Goal: Task Accomplishment & Management: Complete application form

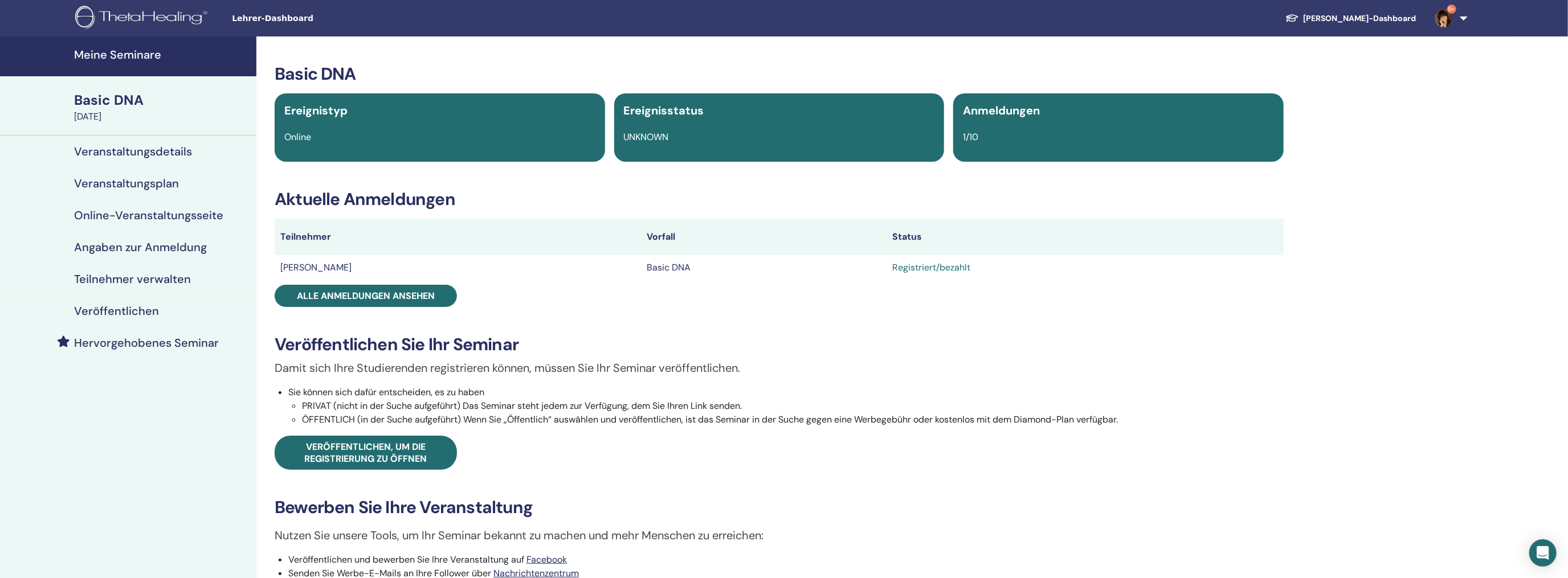
click at [133, 53] on h4 "Meine Seminare" at bounding box center [161, 55] width 175 height 14
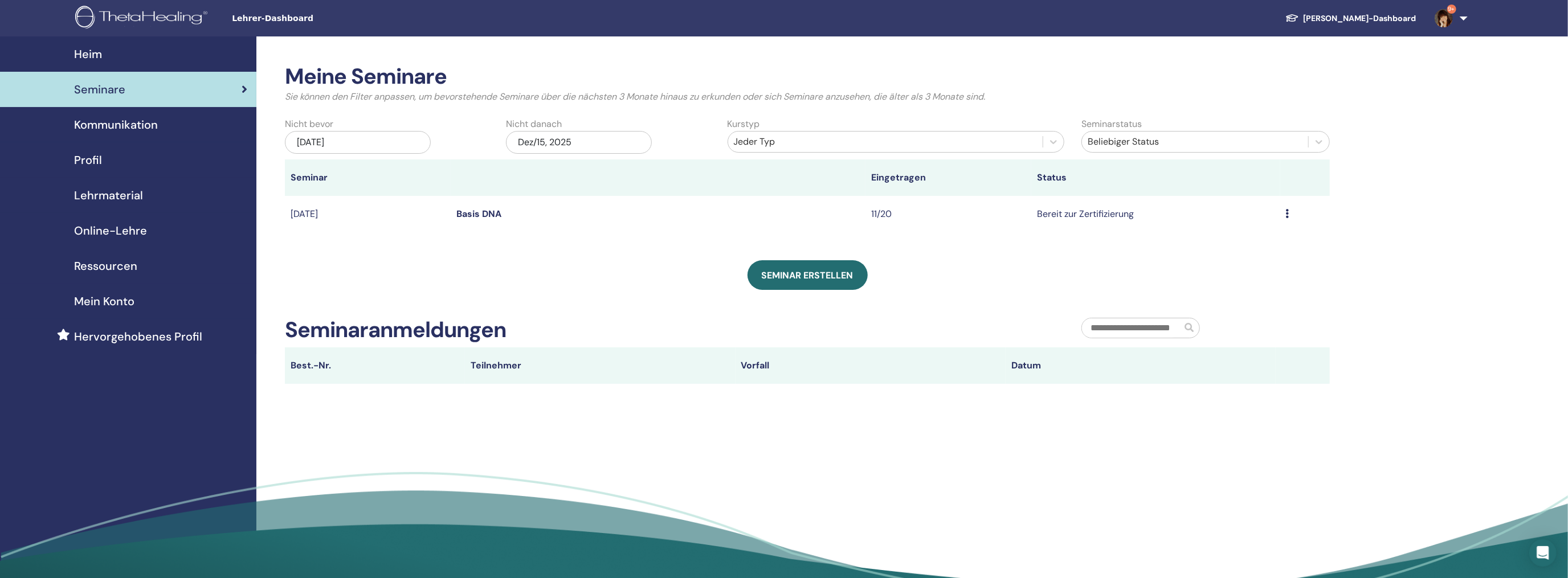
click at [1289, 211] on div "Vorschau Bearbeiten Teilnehmer Absagen" at bounding box center [1305, 214] width 38 height 14
click at [1206, 253] on link "Teilnehmer" at bounding box center [1207, 254] width 46 height 12
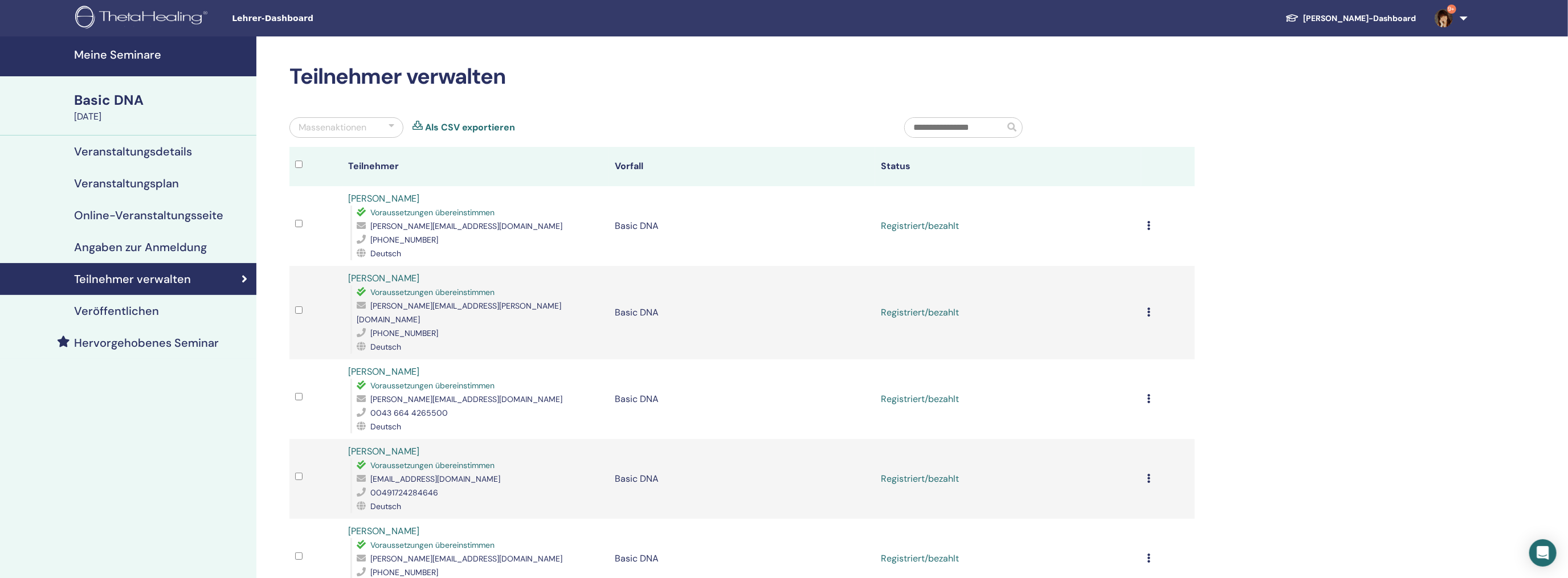
click at [1151, 224] on div "Registrierung stornieren Keine automatische Zertifizierung durchführen Als beza…" at bounding box center [1168, 226] width 41 height 14
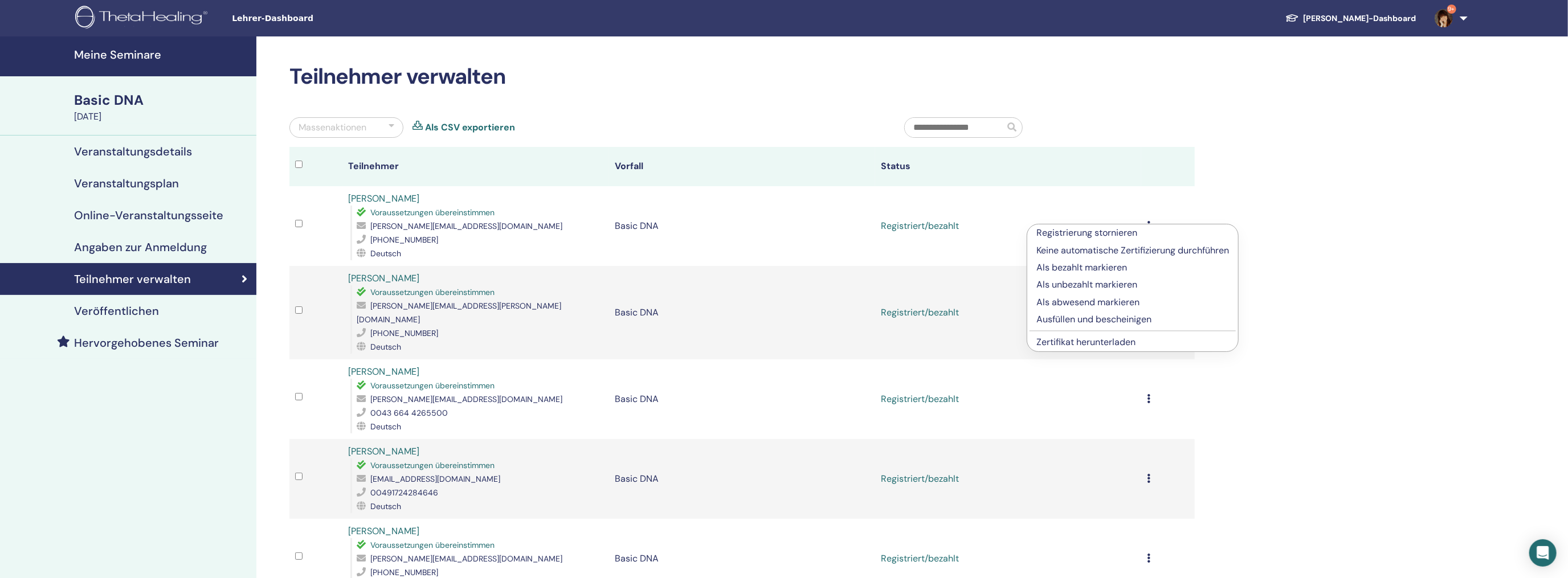
click at [1073, 320] on p "Ausfüllen und bescheinigen" at bounding box center [1132, 320] width 193 height 14
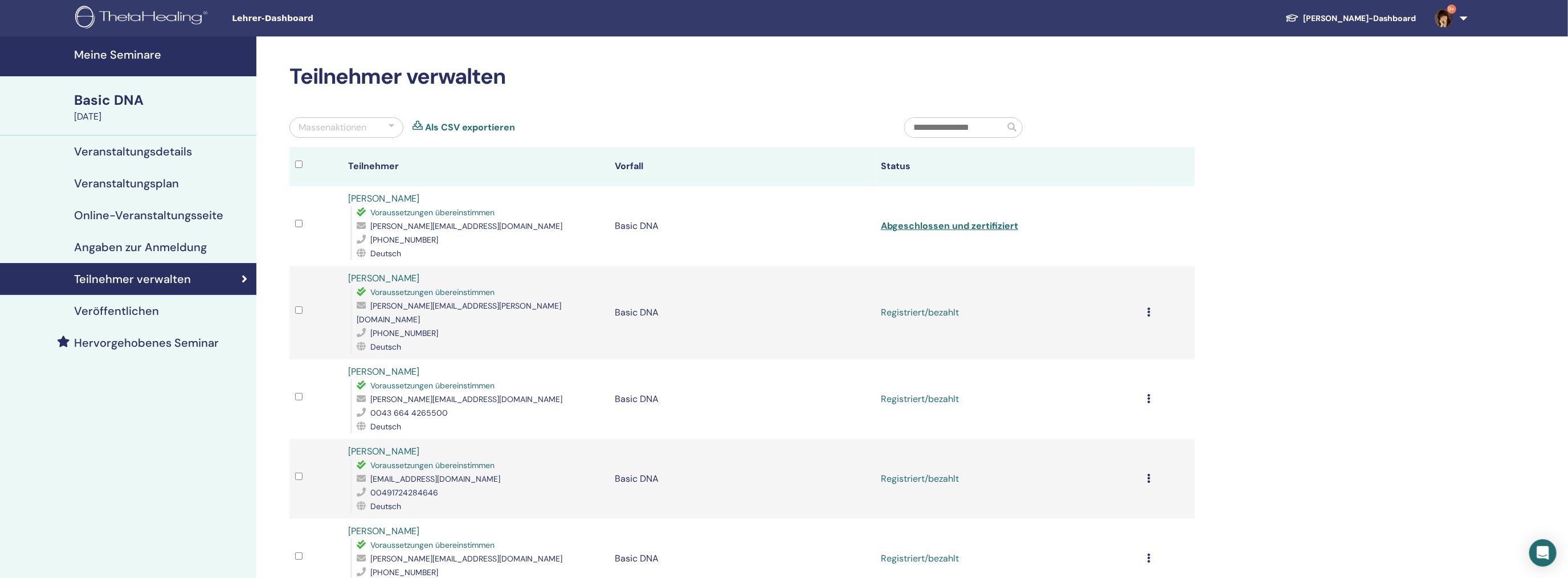
click at [1145, 303] on td "Registrierung stornieren Keine automatische Zertifizierung durchführen Als beza…" at bounding box center [1168, 312] width 53 height 93
click at [1148, 307] on icon at bounding box center [1148, 311] width 3 height 9
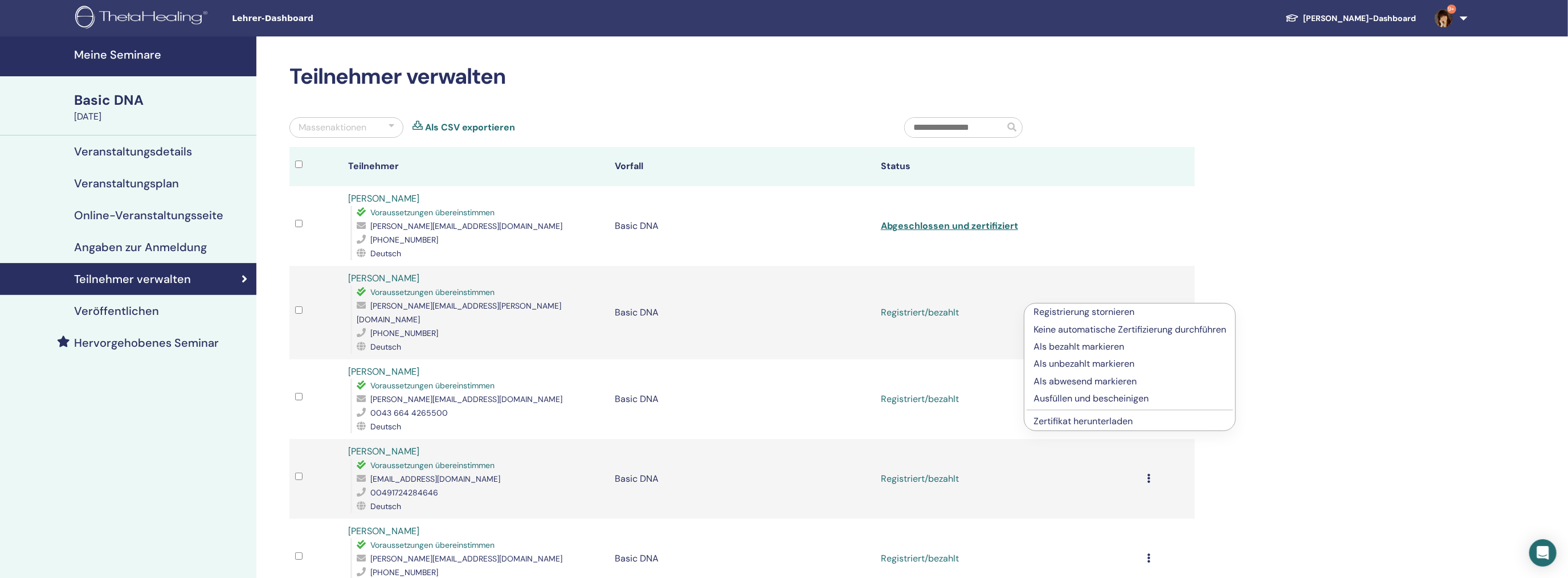
click at [1085, 396] on p "Ausfüllen und bescheinigen" at bounding box center [1130, 398] width 193 height 14
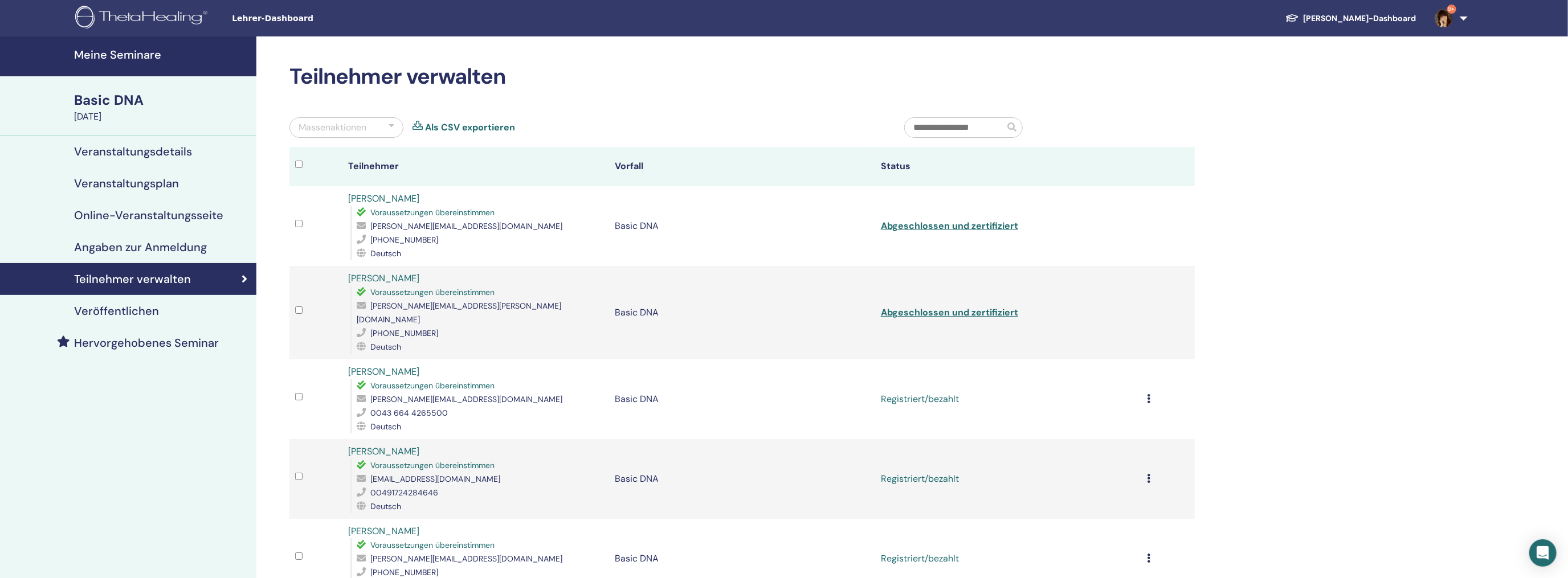
click at [1146, 381] on td "Registrierung stornieren Keine automatische Zertifizierung durchführen Als beza…" at bounding box center [1168, 398] width 53 height 79
click at [1147, 394] on icon at bounding box center [1148, 398] width 3 height 9
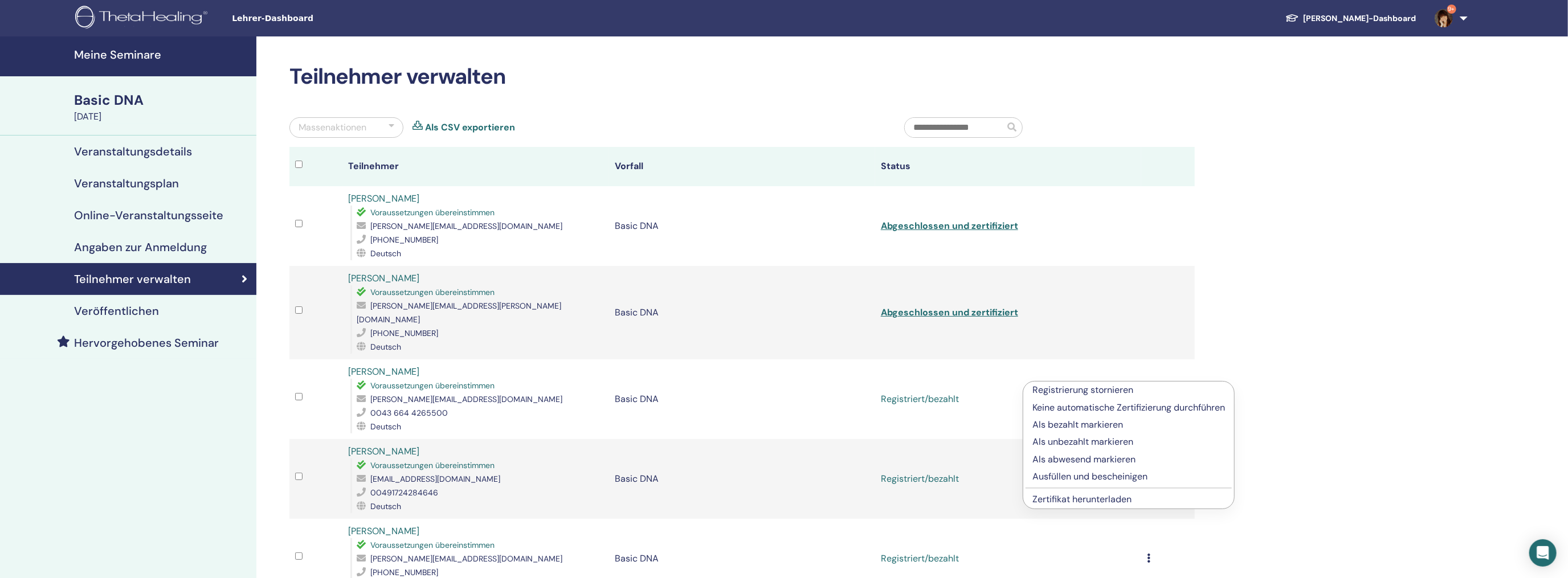
click at [1067, 477] on p "Ausfüllen und bescheinigen" at bounding box center [1129, 476] width 193 height 14
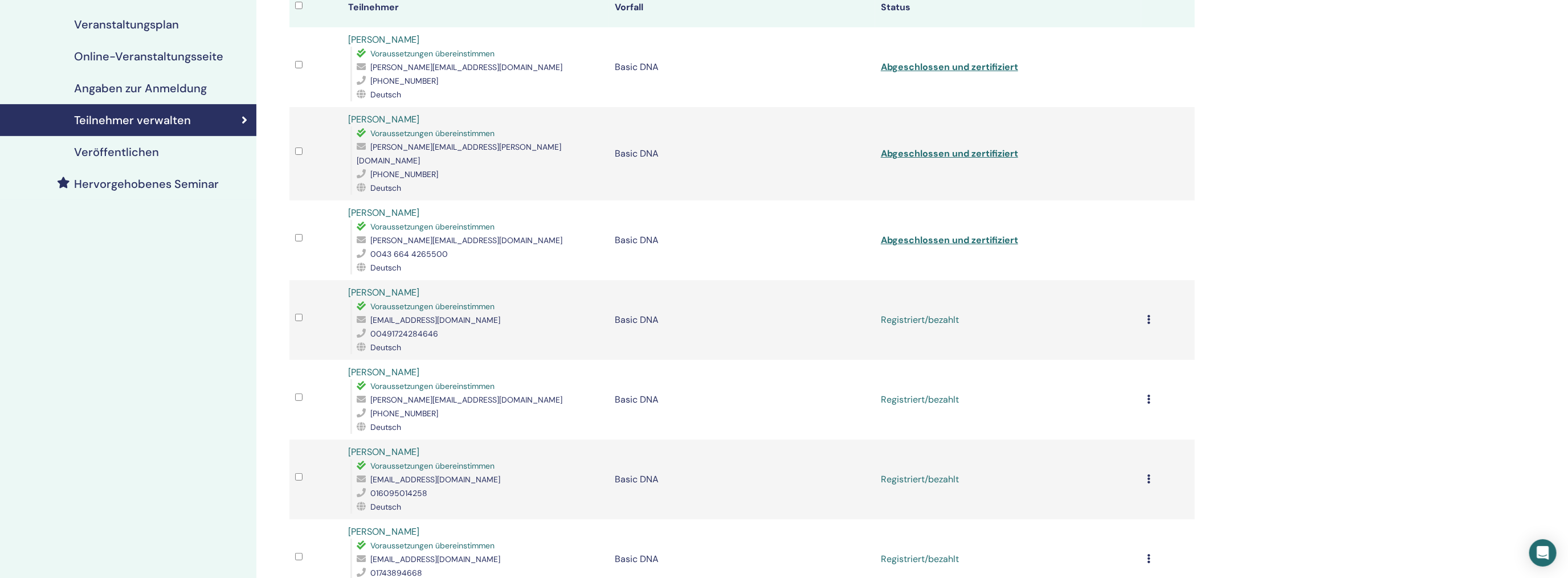
scroll to position [228, 0]
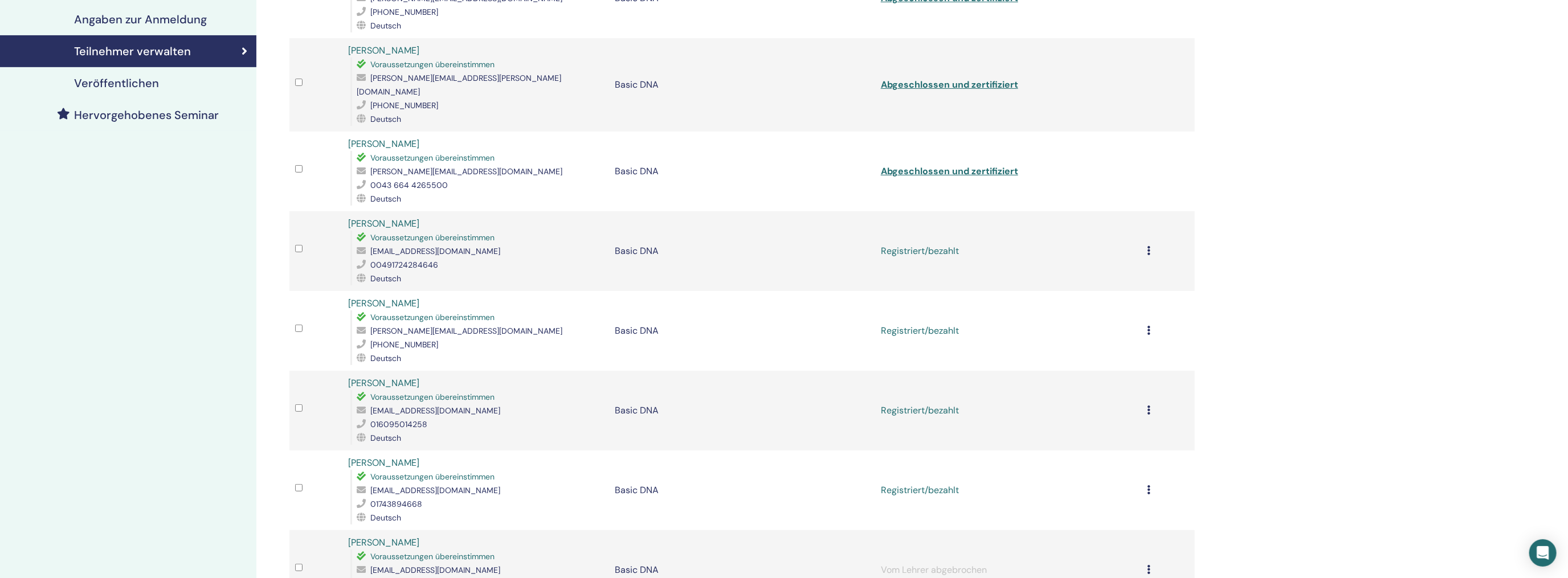
click at [1148, 245] on icon at bounding box center [1148, 249] width 3 height 9
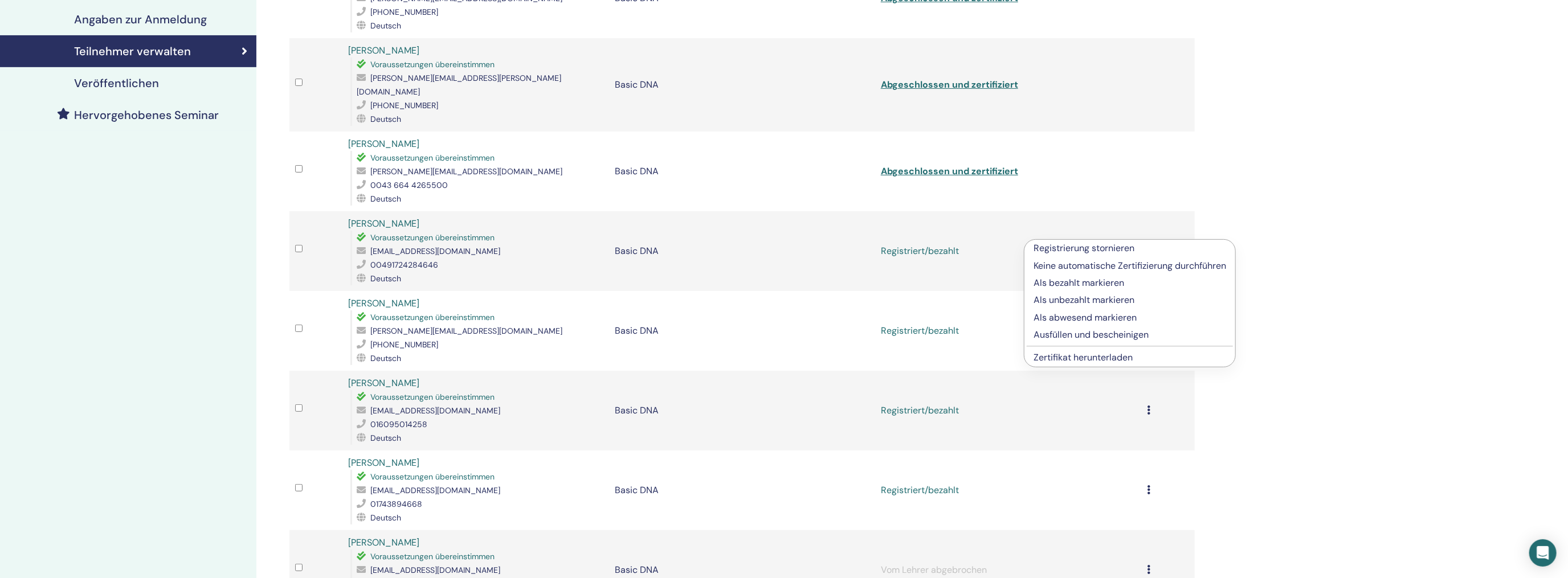
click at [1098, 333] on p "Ausfüllen und bescheinigen" at bounding box center [1130, 334] width 193 height 14
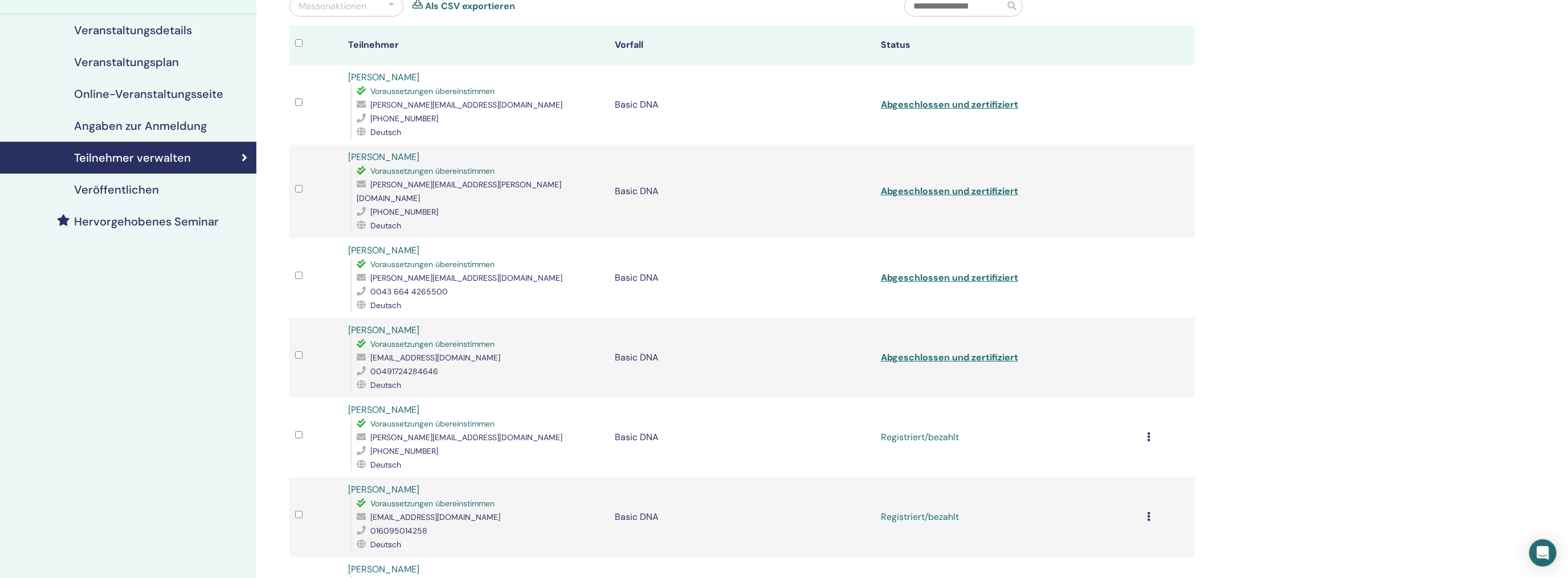
scroll to position [228, 0]
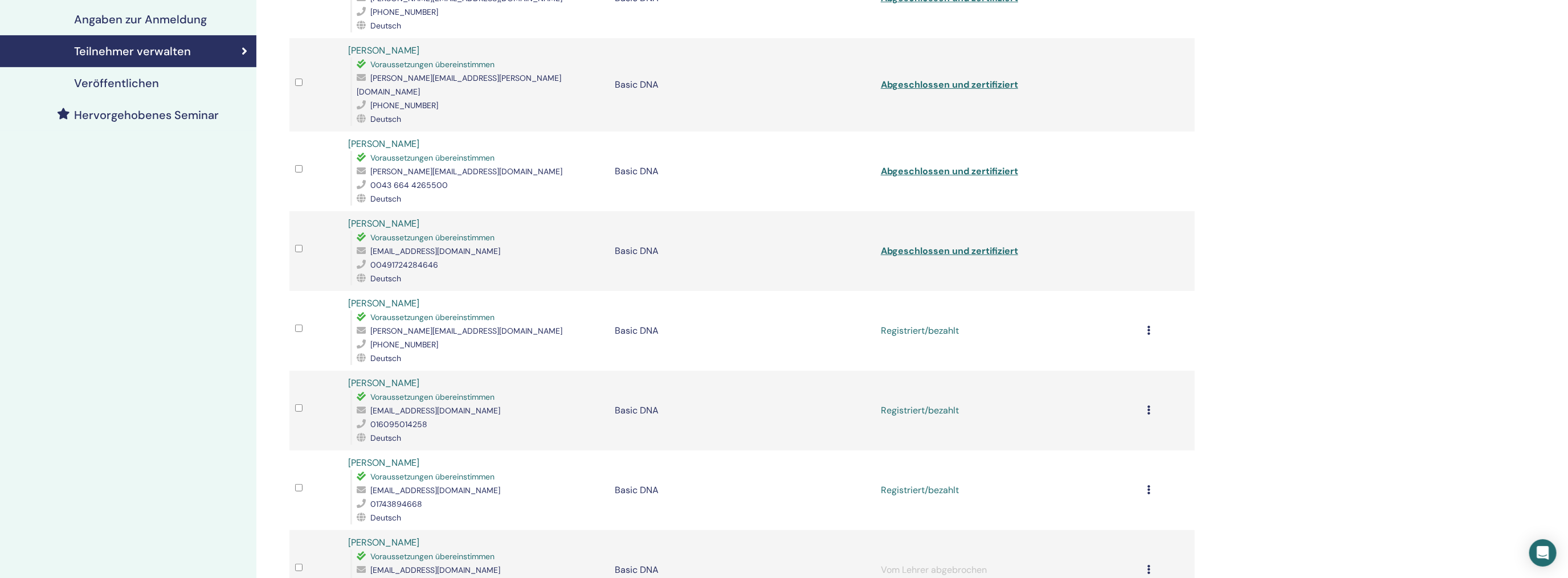
click at [1148, 326] on icon at bounding box center [1148, 330] width 3 height 9
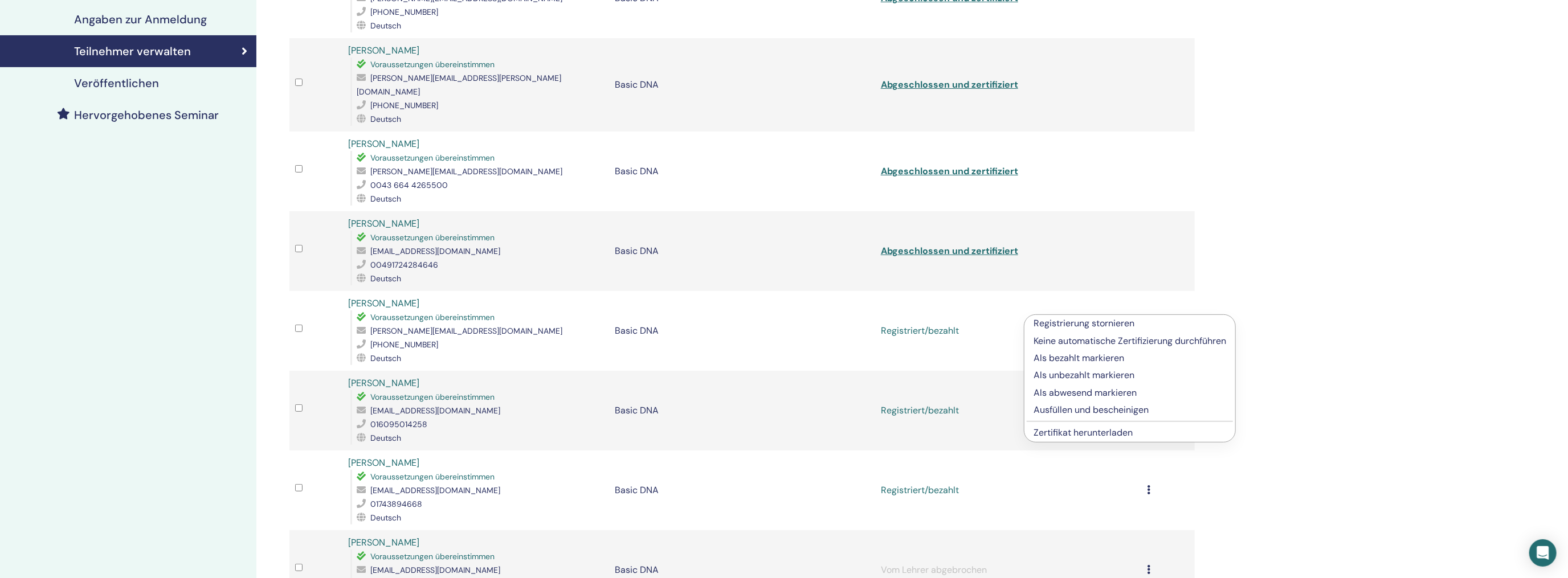
click at [1070, 408] on p "Ausfüllen und bescheinigen" at bounding box center [1130, 410] width 193 height 14
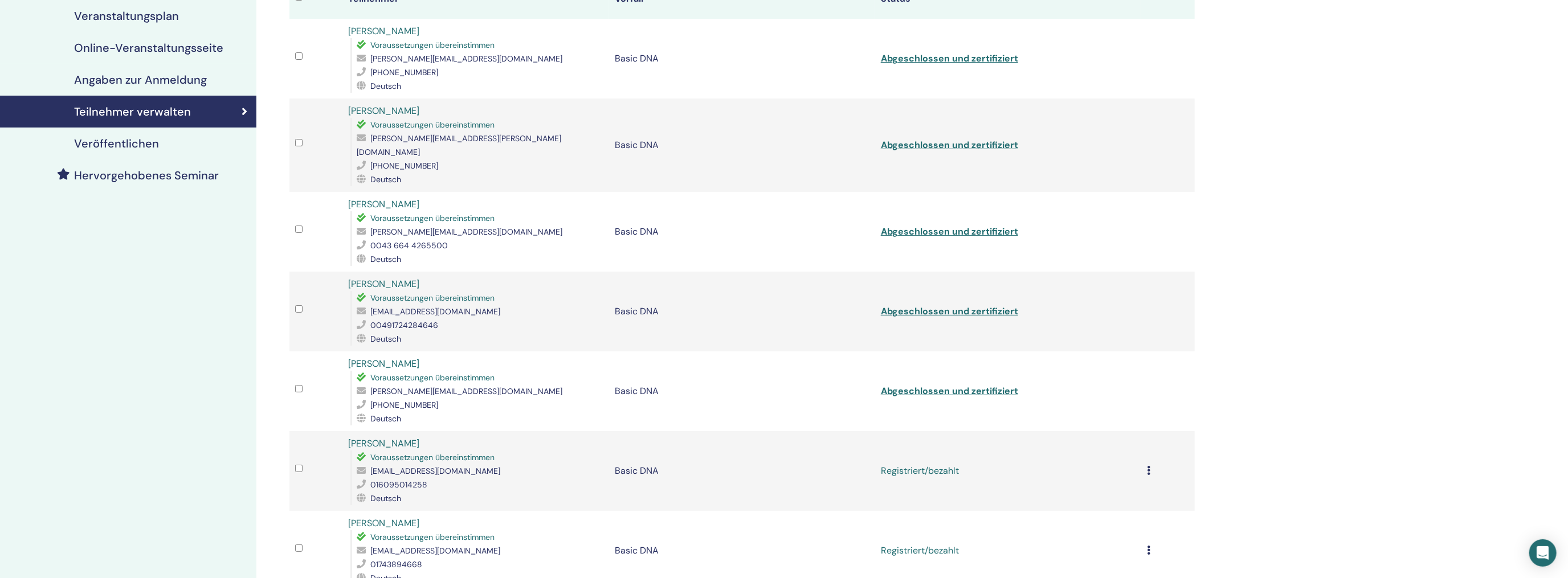
scroll to position [228, 0]
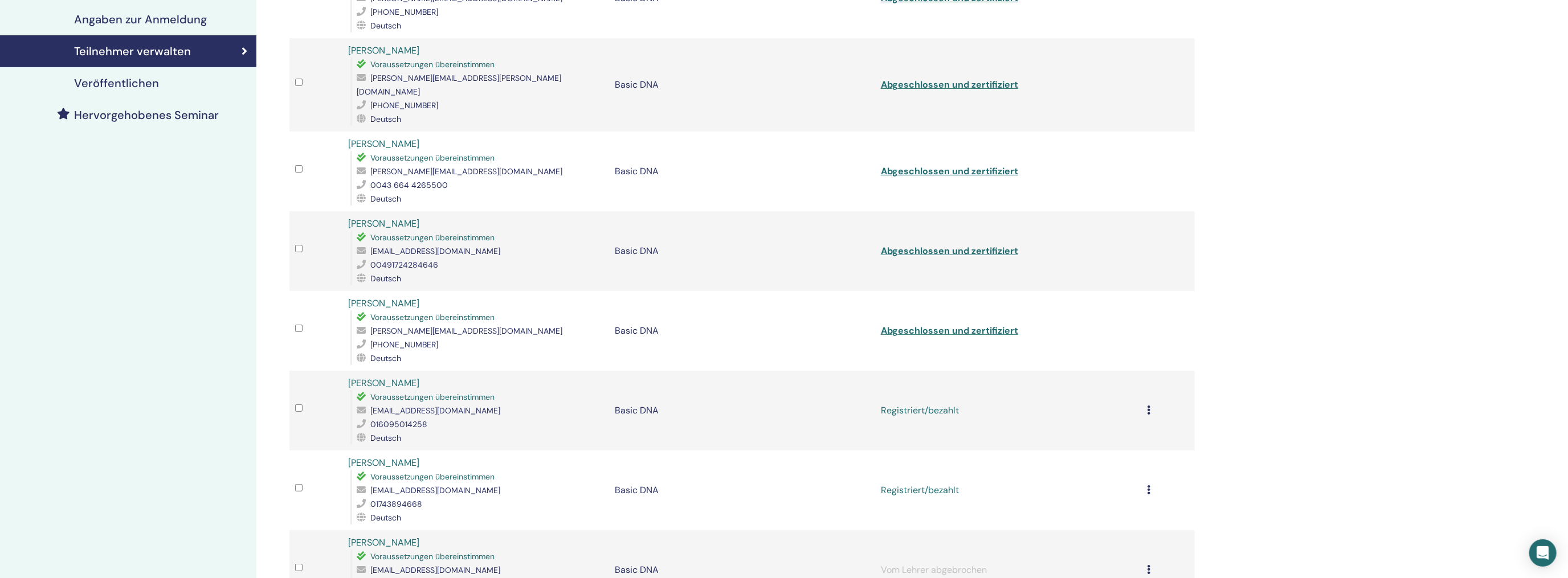
click at [1149, 405] on icon at bounding box center [1148, 409] width 3 height 9
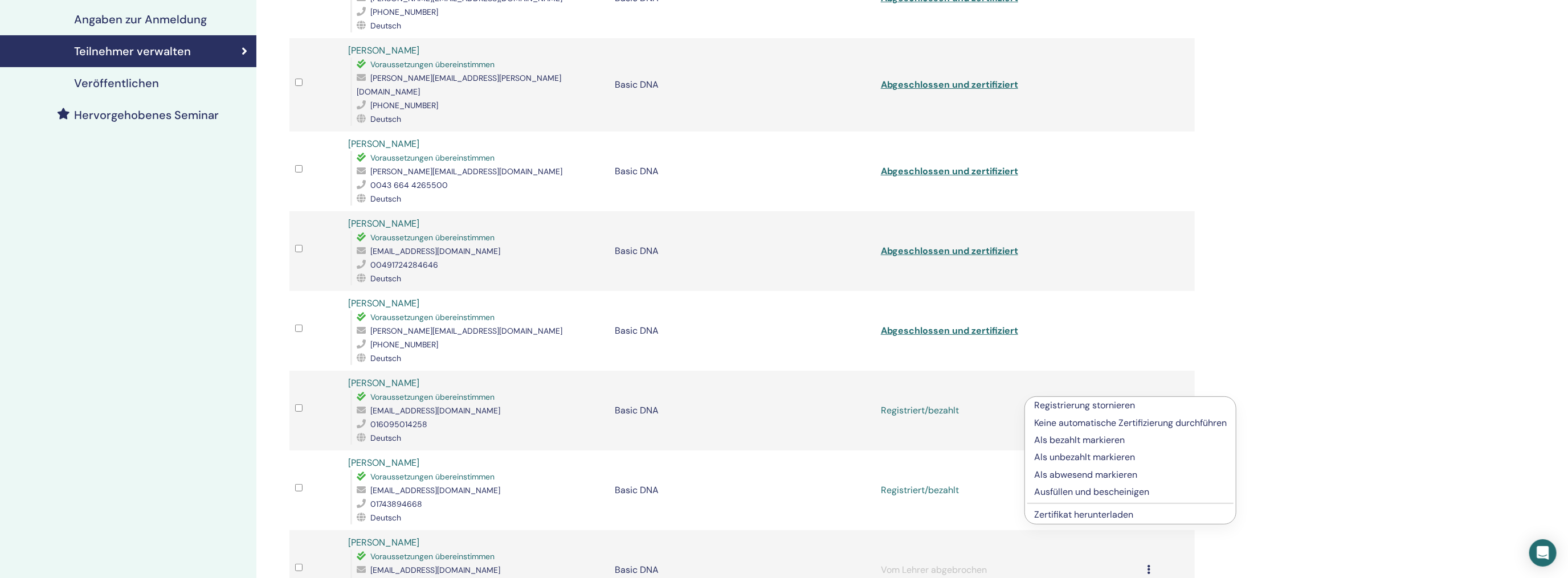
click at [1103, 488] on p "Ausfüllen und bescheinigen" at bounding box center [1130, 492] width 193 height 14
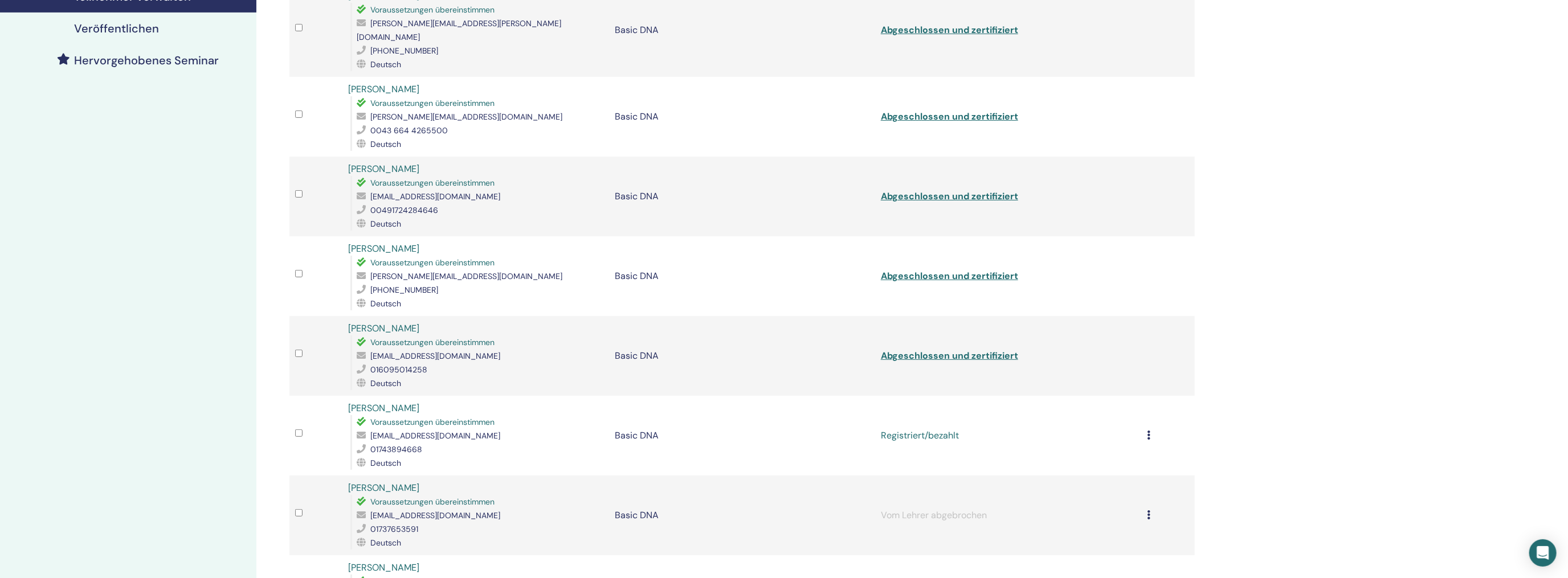
scroll to position [285, 0]
click at [1148, 428] on icon at bounding box center [1148, 432] width 3 height 9
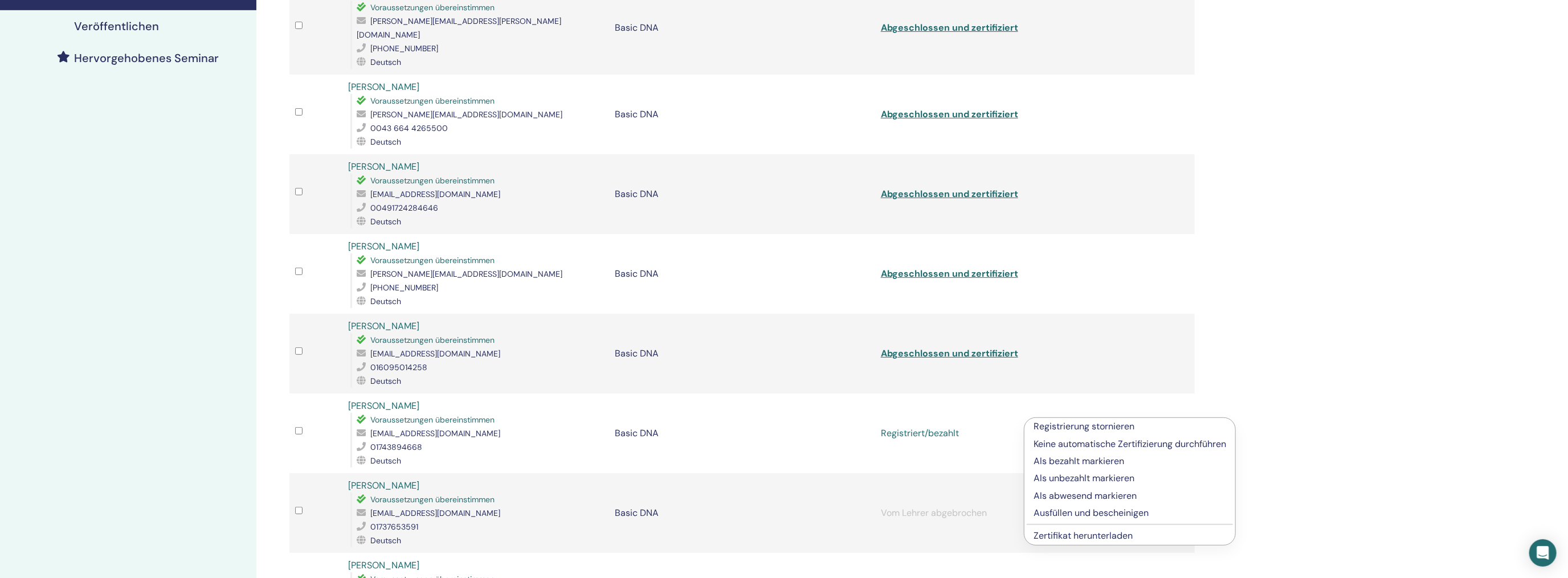
click at [1072, 510] on p "Ausfüllen und bescheinigen" at bounding box center [1130, 512] width 193 height 14
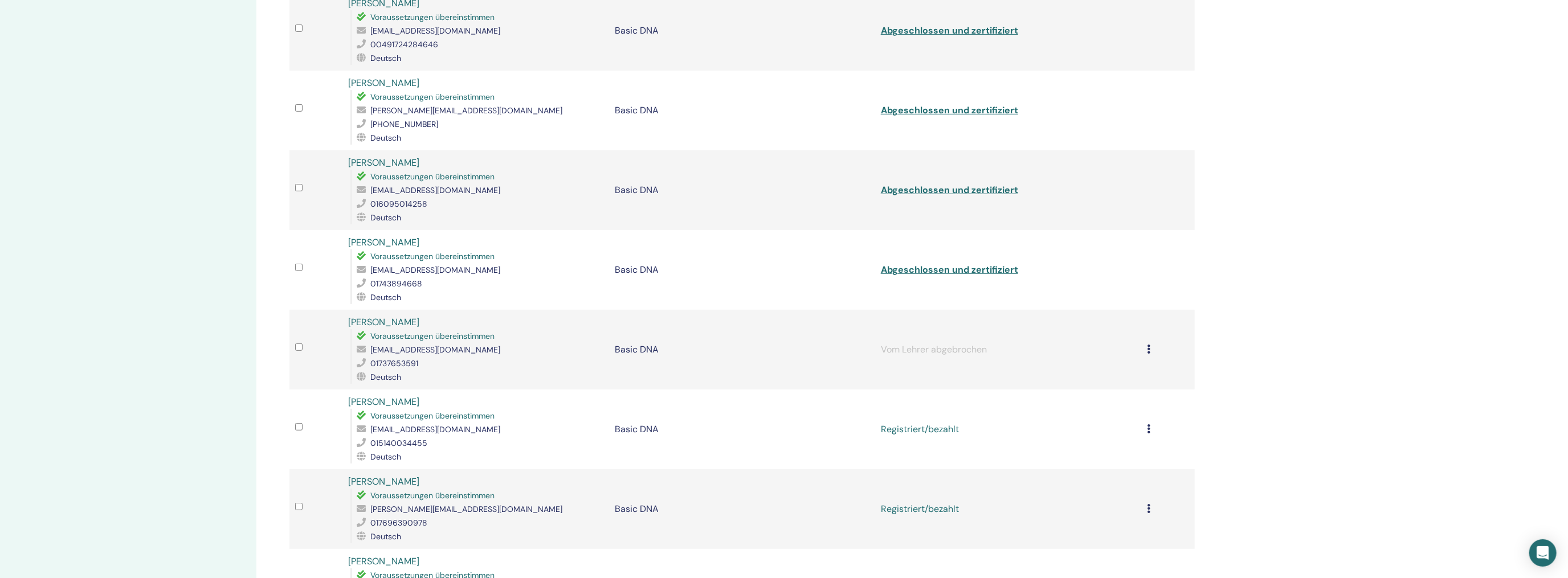
scroll to position [456, 0]
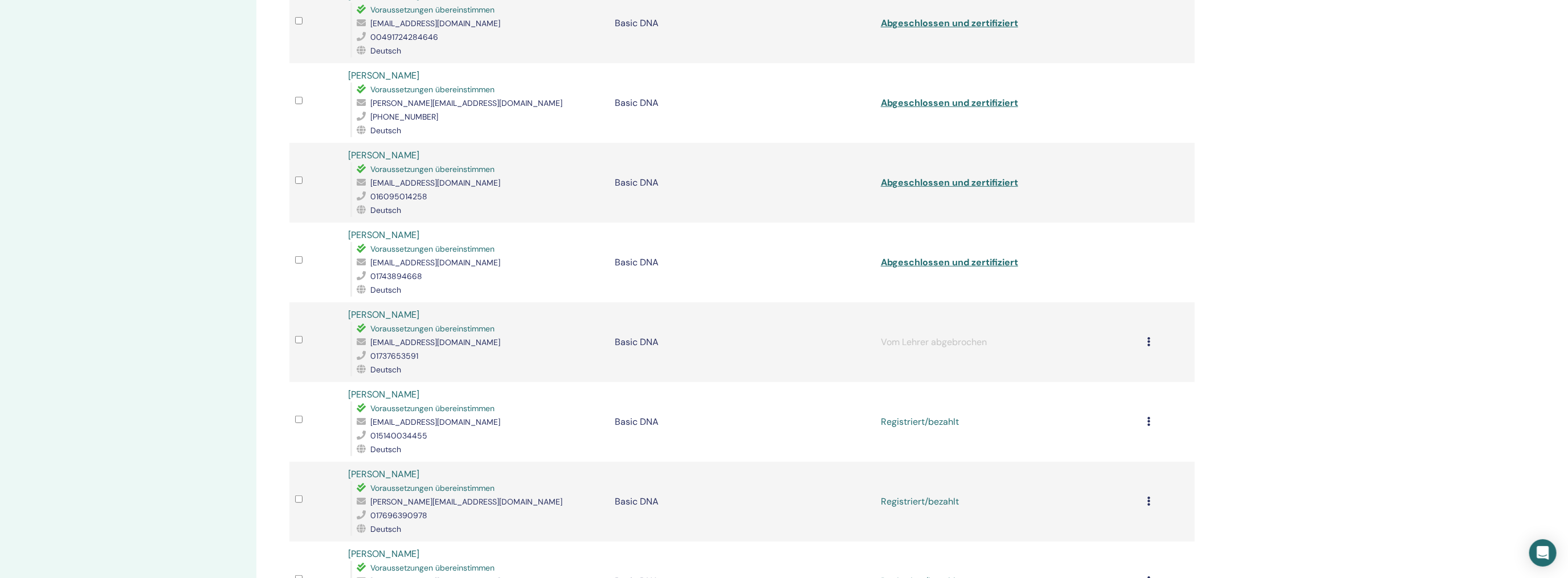
click at [1148, 417] on icon at bounding box center [1148, 421] width 3 height 9
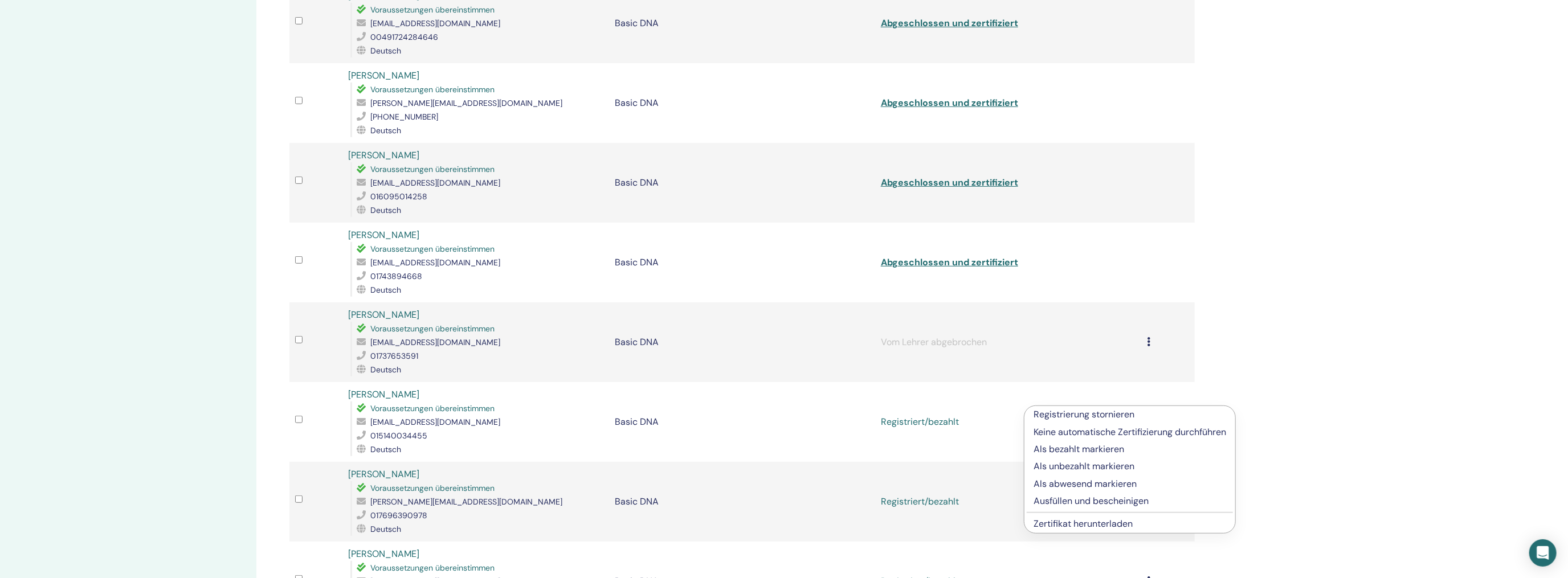
click at [1072, 498] on p "Ausfüllen und bescheinigen" at bounding box center [1130, 501] width 193 height 14
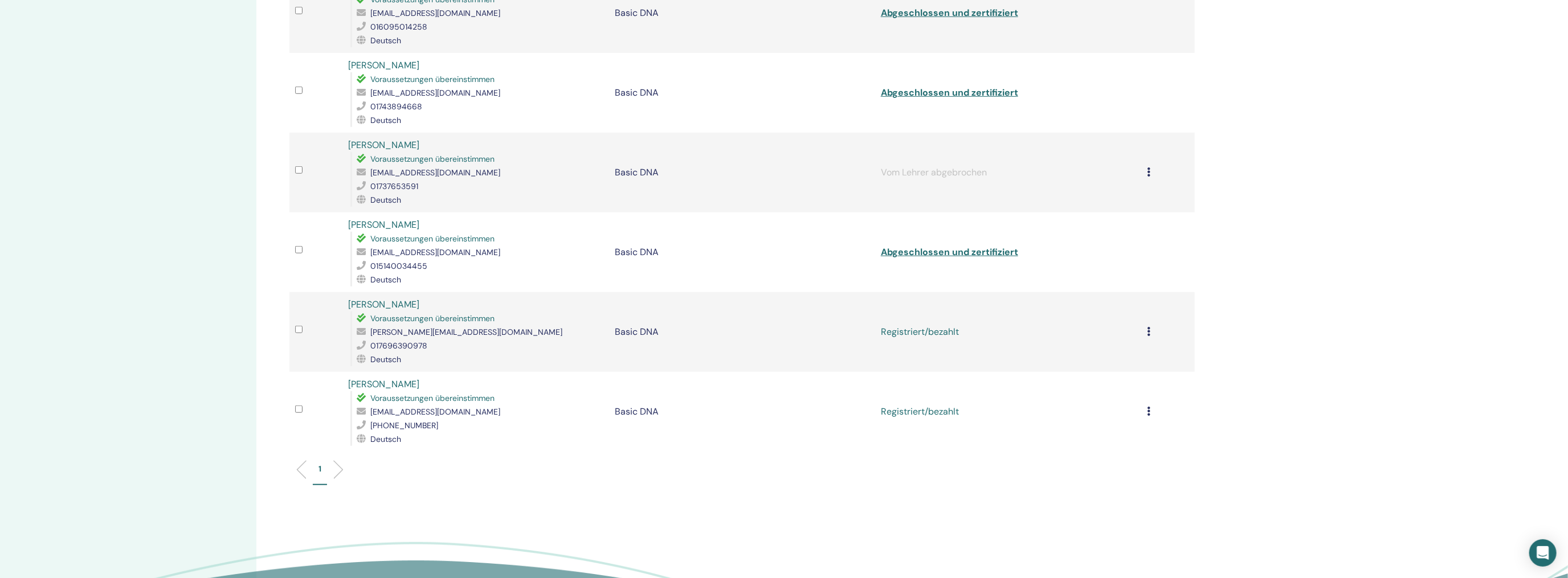
scroll to position [626, 0]
click at [1150, 326] on icon at bounding box center [1148, 330] width 3 height 9
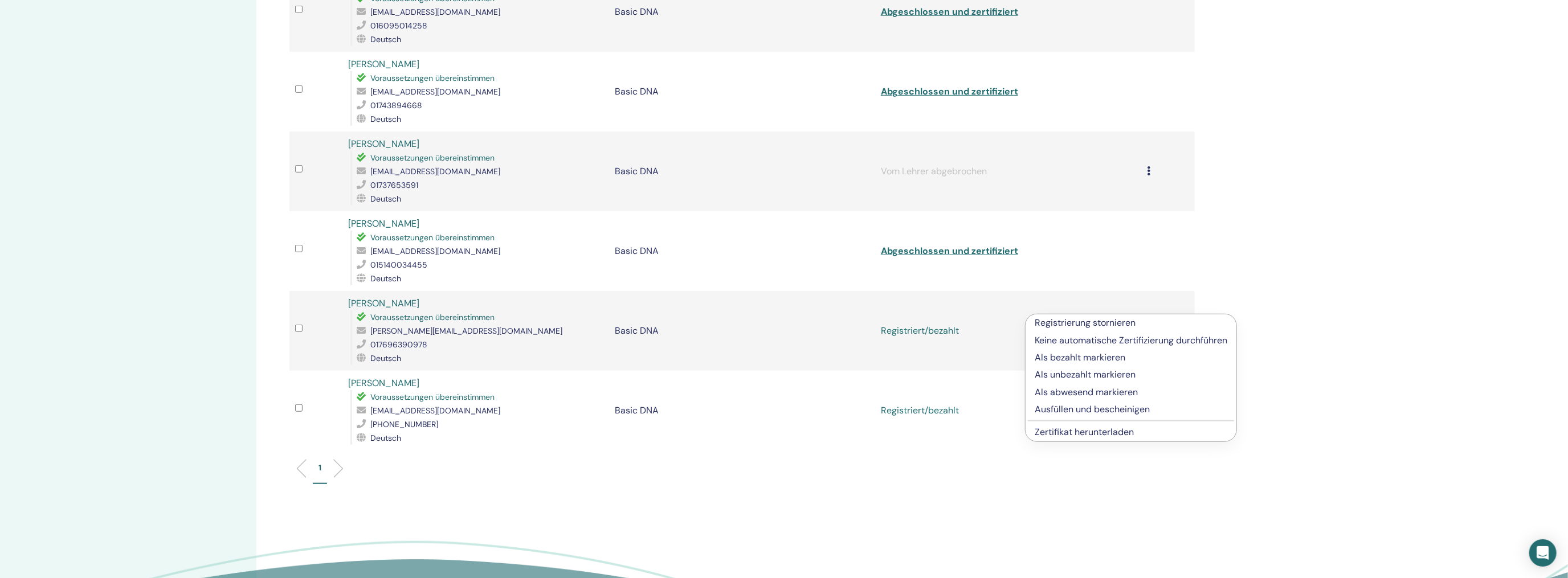
click at [1073, 408] on p "Ausfüllen und bescheinigen" at bounding box center [1130, 409] width 193 height 14
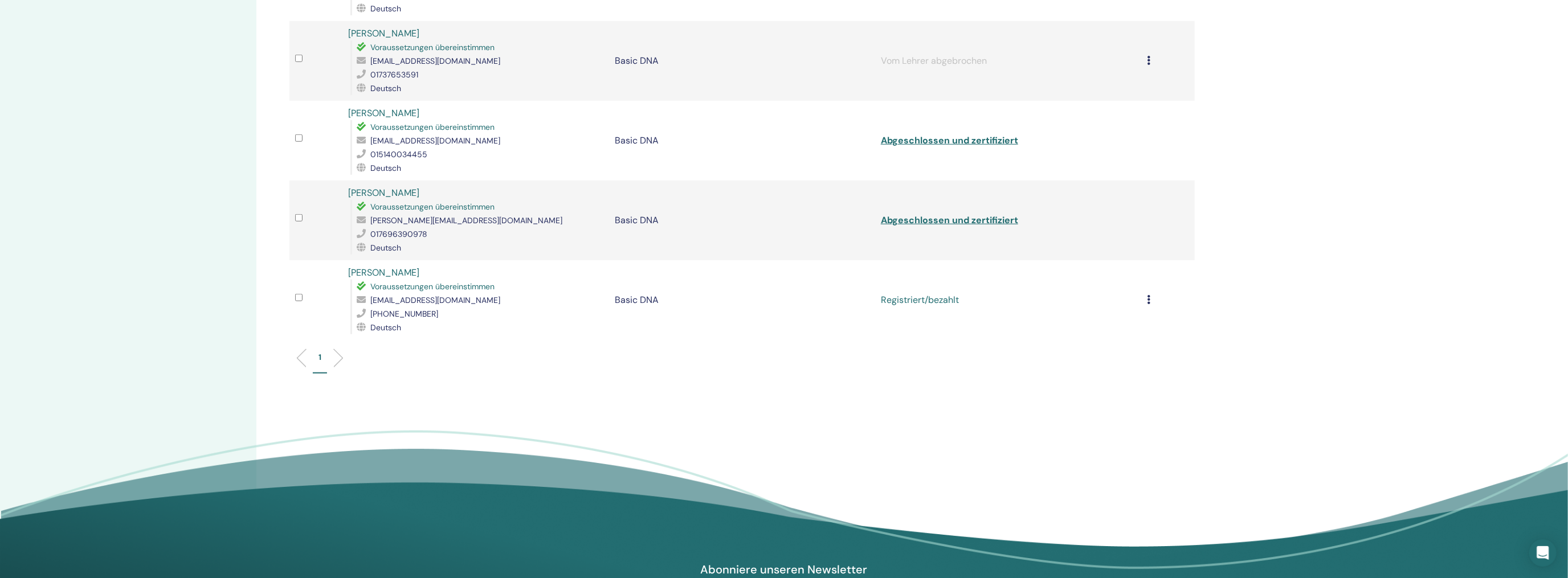
scroll to position [740, 0]
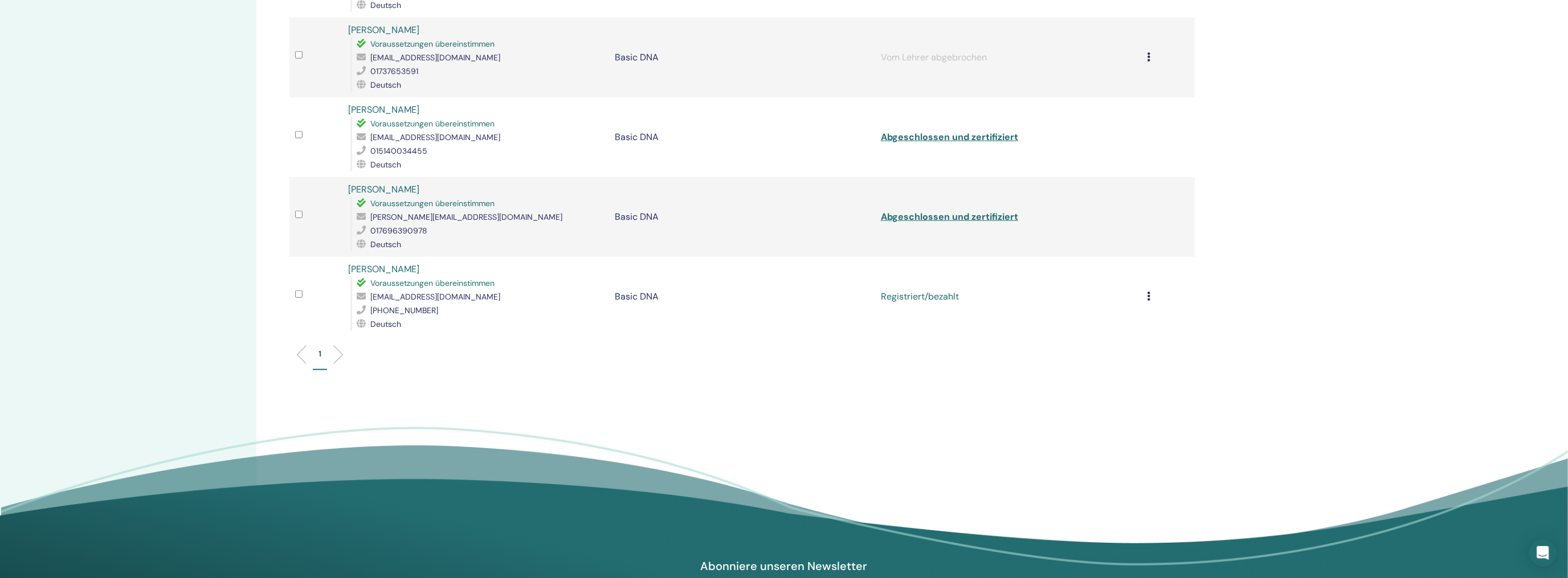
click at [1145, 277] on td "Registrierung stornieren Keine automatische Zertifizierung durchführen Als beza…" at bounding box center [1168, 295] width 53 height 79
click at [1148, 291] on icon at bounding box center [1148, 295] width 3 height 9
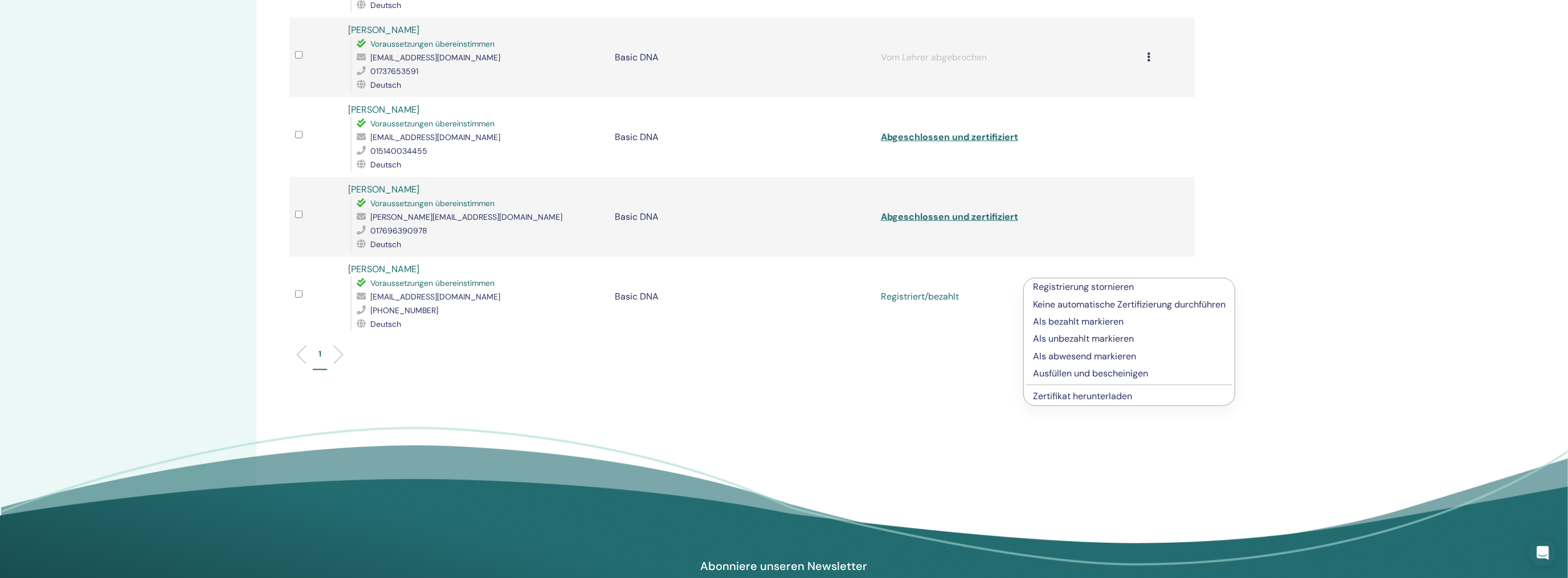
click at [1096, 371] on p "Ausfüllen und bescheinigen" at bounding box center [1129, 374] width 193 height 14
